Goal: Transaction & Acquisition: Purchase product/service

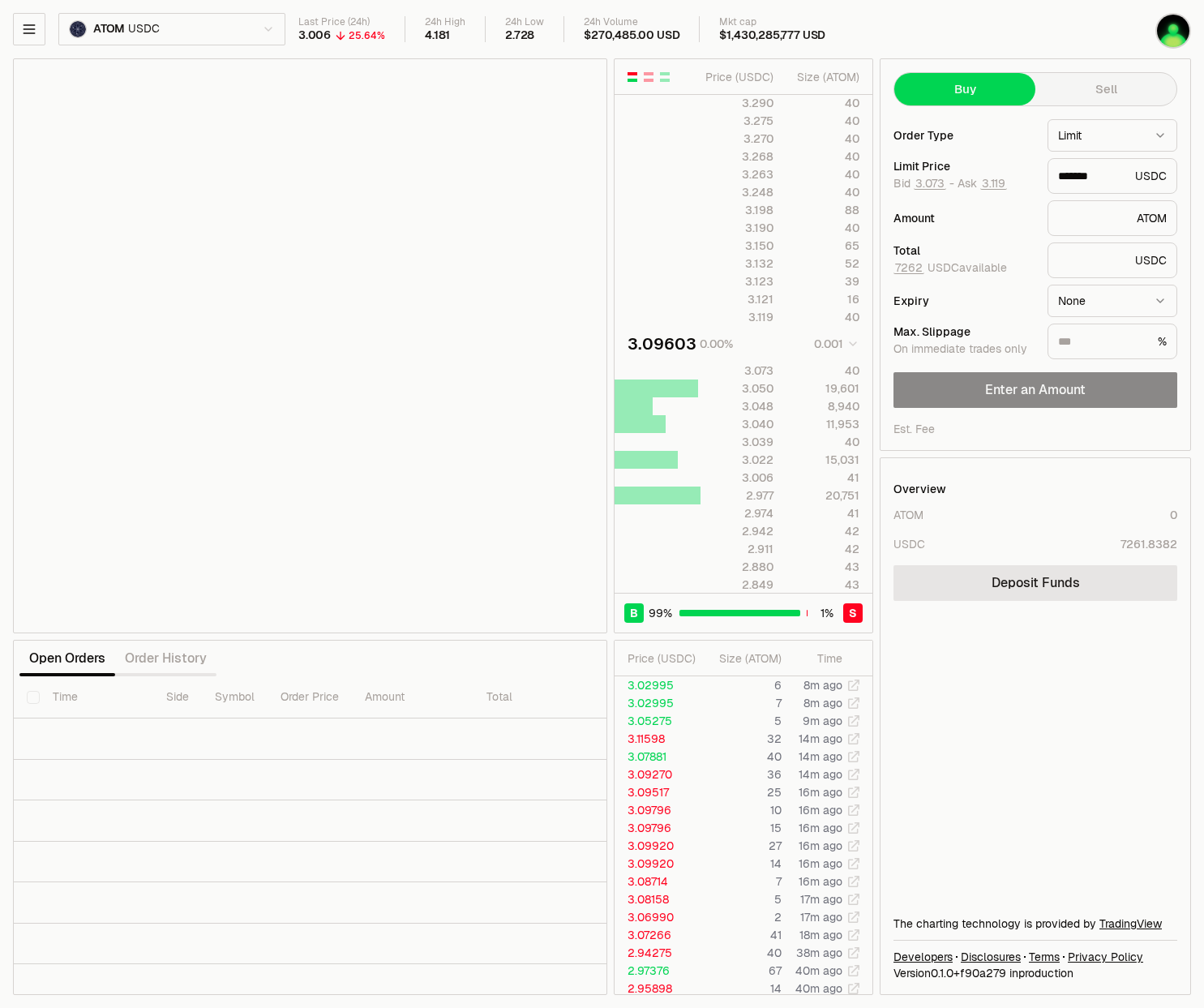
click at [191, 30] on html "Balance Earn Bitcoin Summer Bridge & Swap Orderbook Stake Ecosystem Governance …" at bounding box center [602, 504] width 1204 height 1008
type input "*******"
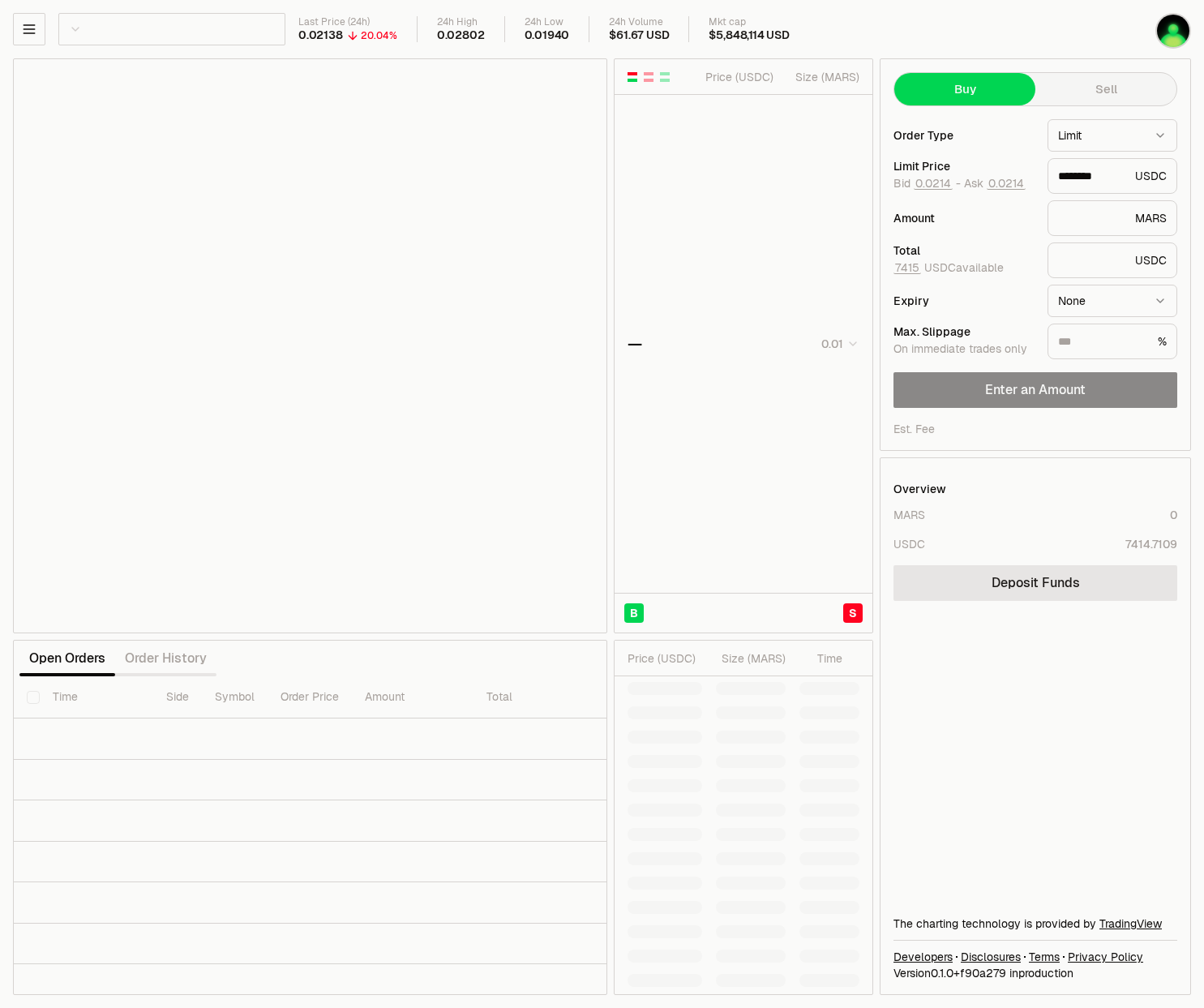
type input "********"
